Goal: Find specific page/section

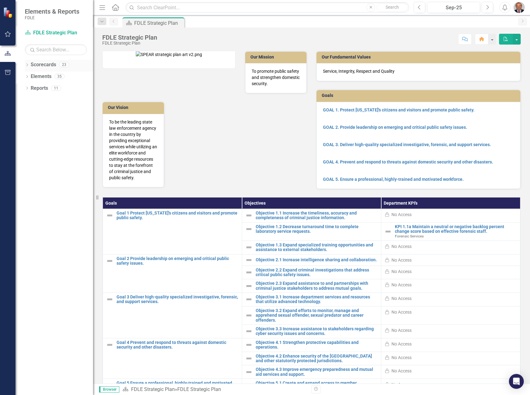
click at [28, 64] on icon "Dropdown" at bounding box center [27, 65] width 4 height 3
click at [30, 100] on icon "Dropdown" at bounding box center [30, 100] width 5 height 4
click at [37, 112] on icon "Dropdown" at bounding box center [36, 112] width 5 height 4
click at [43, 122] on icon "Dropdown" at bounding box center [42, 123] width 5 height 4
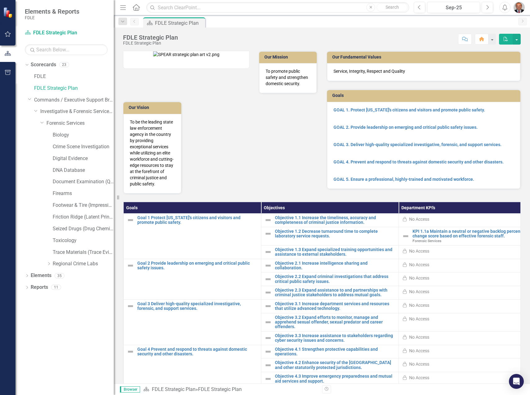
drag, startPoint x: 94, startPoint y: 155, endPoint x: 114, endPoint y: 155, distance: 20.1
click at [114, 155] on div "Resize" at bounding box center [116, 197] width 5 height 395
click at [440, 236] on link "KPI 1.1a Maintain a neutral or negative backlog percent change score based on e…" at bounding box center [472, 234] width 120 height 10
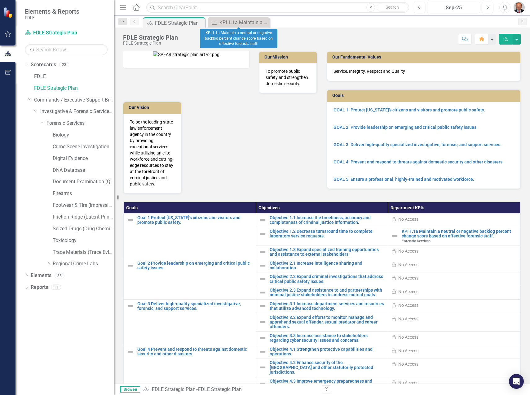
click at [0, 0] on icon "Close" at bounding box center [0, 0] width 0 height 0
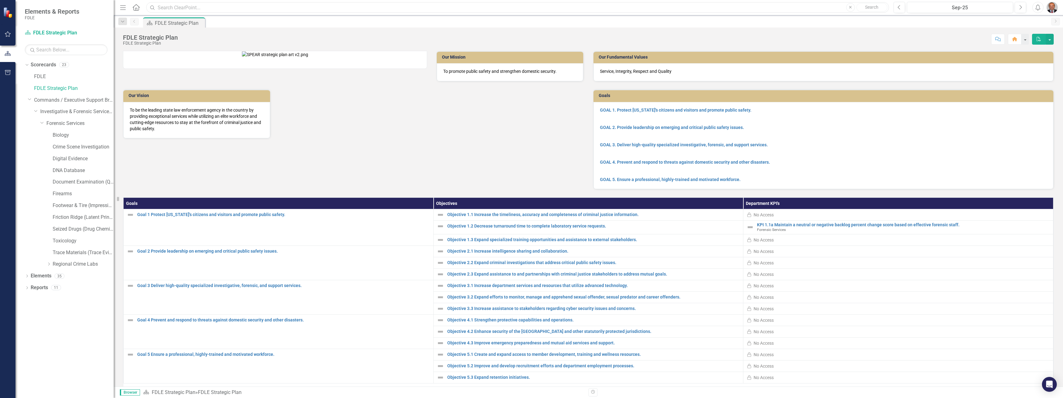
click at [276, 8] on input "text" at bounding box center [517, 7] width 743 height 11
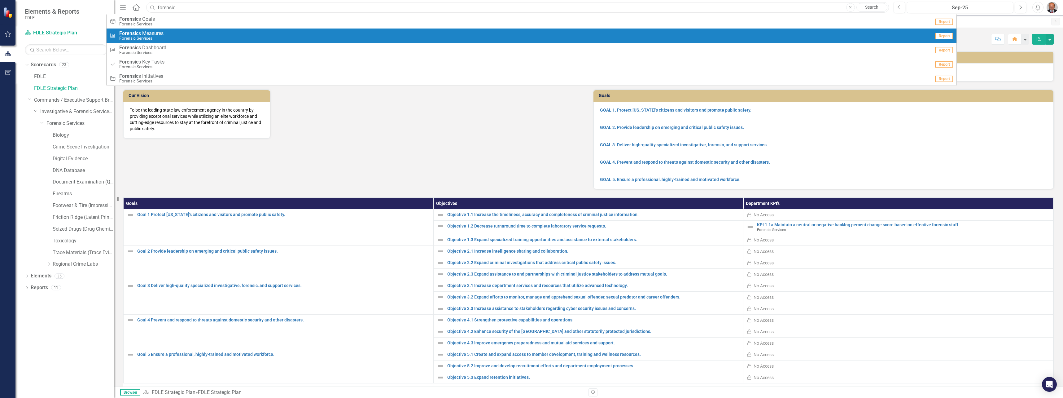
type input "forensic"
click at [202, 39] on div "Measure Forensic s Measures Forensic Services" at bounding box center [520, 36] width 821 height 10
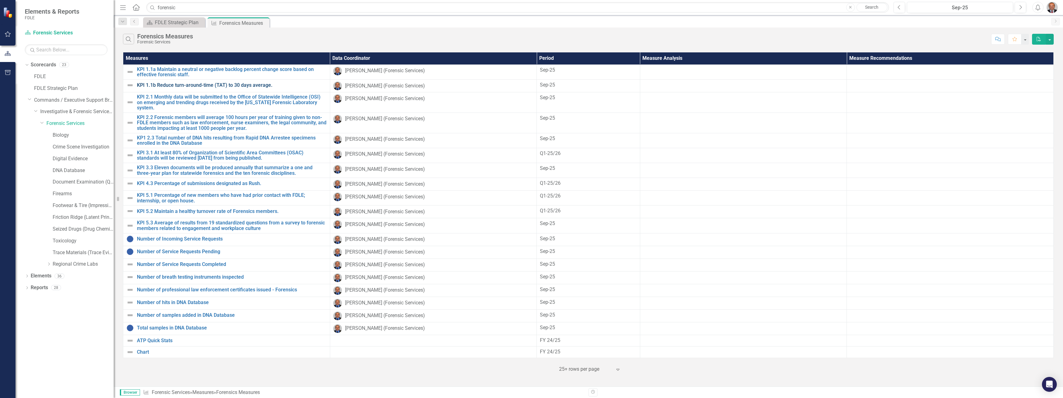
click at [239, 85] on link "KPI 1.1b Reduce turn-around-time (TAT) to 30 days average." at bounding box center [232, 85] width 190 height 6
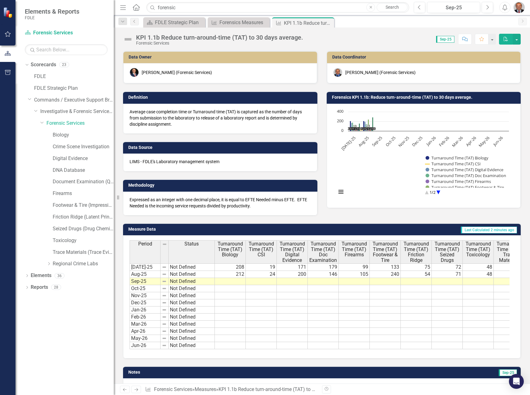
click at [435, 191] on circle "Interactive chart" at bounding box center [438, 193] width 10 height 10
click at [425, 192] on circle "Interactive chart" at bounding box center [426, 193] width 10 height 10
